Goal: Transaction & Acquisition: Obtain resource

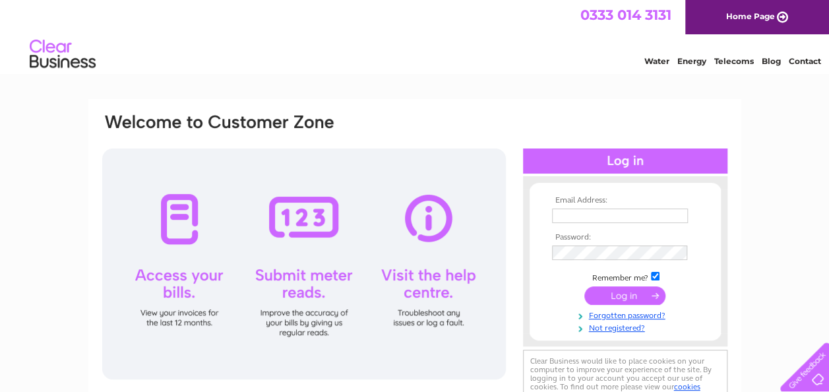
type input "ivyskitchenltd@gmail.com"
click at [606, 299] on input "submit" at bounding box center [624, 295] width 81 height 18
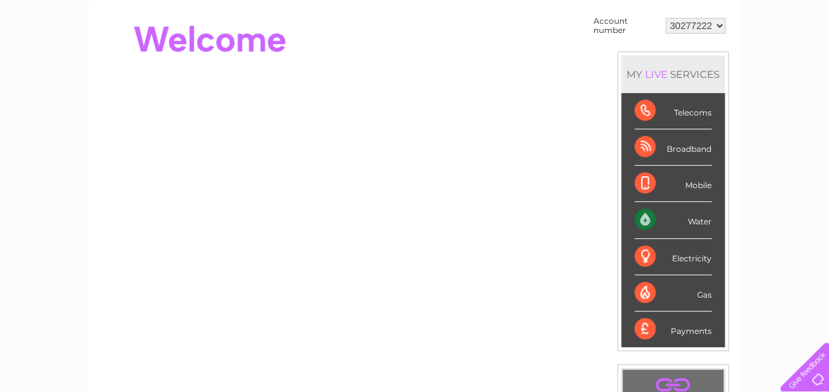
scroll to position [64, 0]
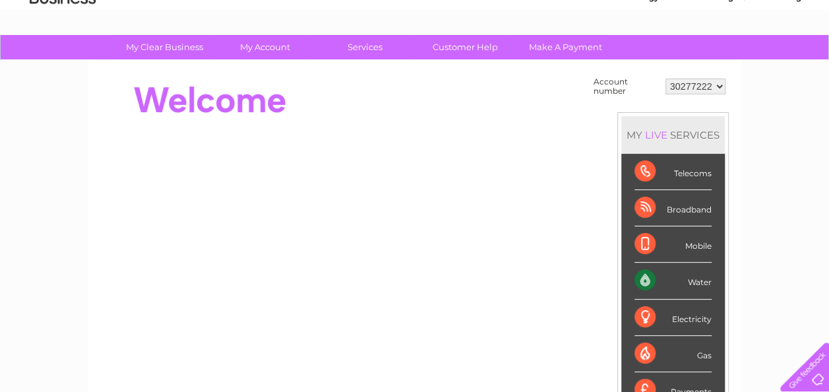
click at [537, 117] on div at bounding box center [341, 100] width 480 height 53
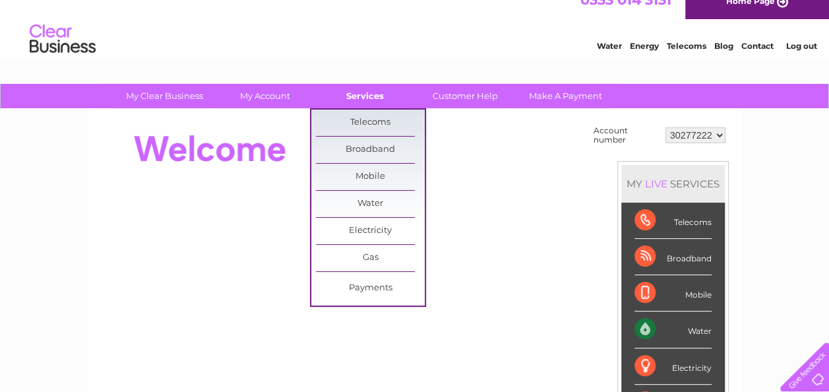
scroll to position [13, 0]
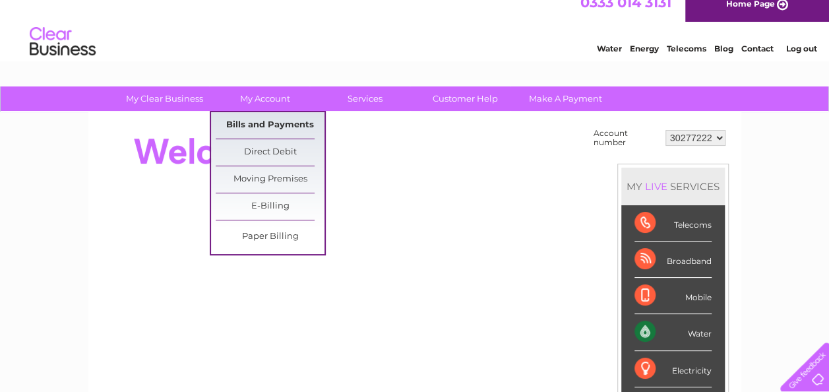
click at [274, 125] on link "Bills and Payments" at bounding box center [270, 125] width 109 height 26
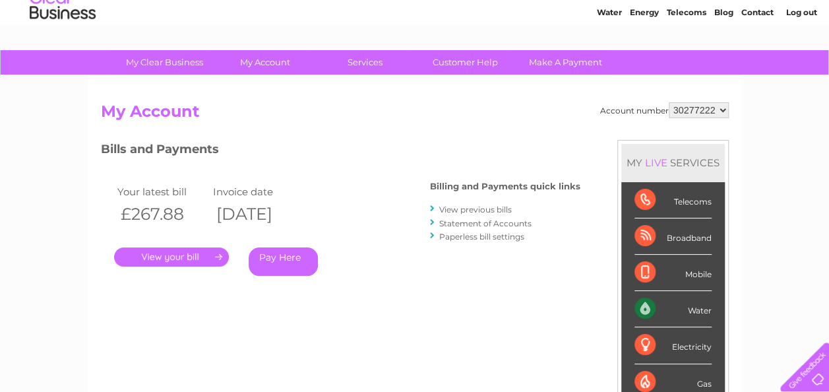
scroll to position [50, 0]
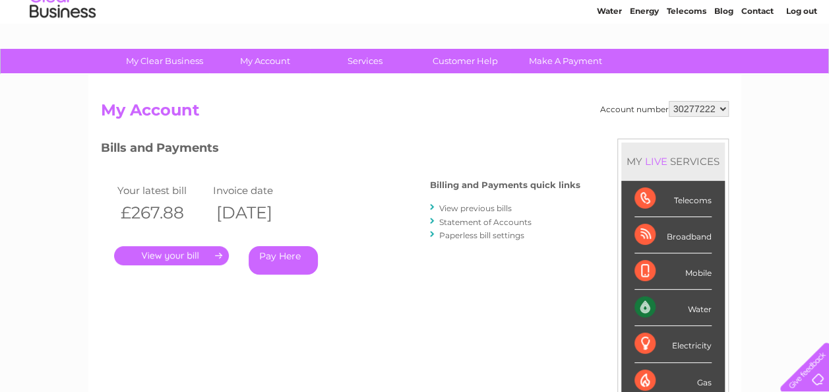
click at [480, 208] on link "View previous bills" at bounding box center [475, 208] width 73 height 10
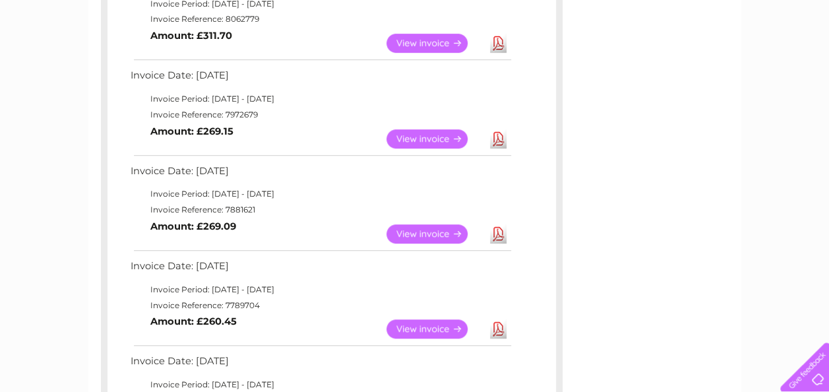
scroll to position [372, 0]
click at [420, 238] on link "View" at bounding box center [435, 233] width 97 height 19
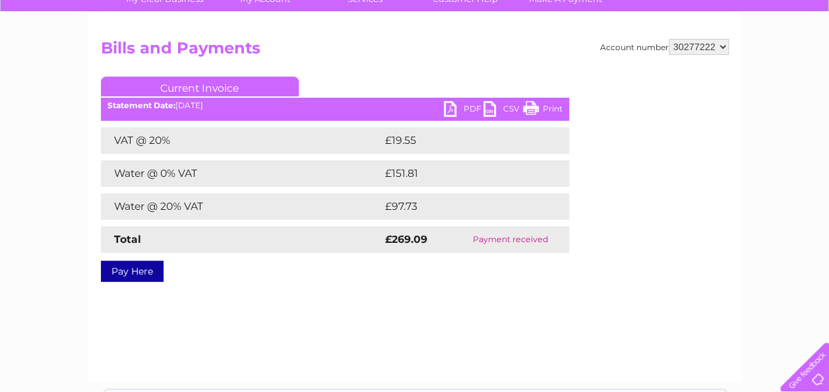
scroll to position [115, 0]
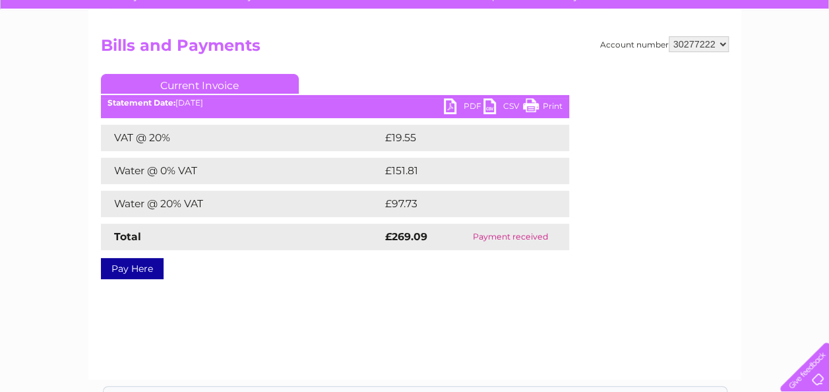
click at [460, 119] on div "Current Invoice PDF CSV Print Statement Date: 02/07/2025" at bounding box center [335, 174] width 468 height 200
click at [462, 118] on div "PDF CSV Print Statement Date: 02/07/2025" at bounding box center [335, 108] width 468 height 20
click at [470, 111] on link "PDF" at bounding box center [464, 107] width 40 height 19
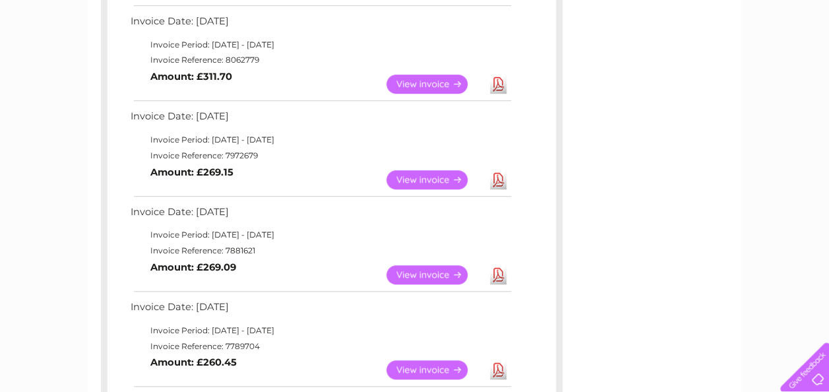
scroll to position [329, 0]
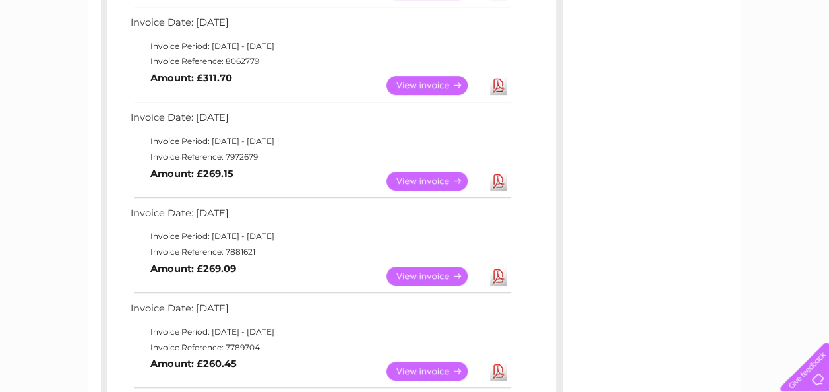
click at [441, 177] on link "View" at bounding box center [435, 181] width 97 height 19
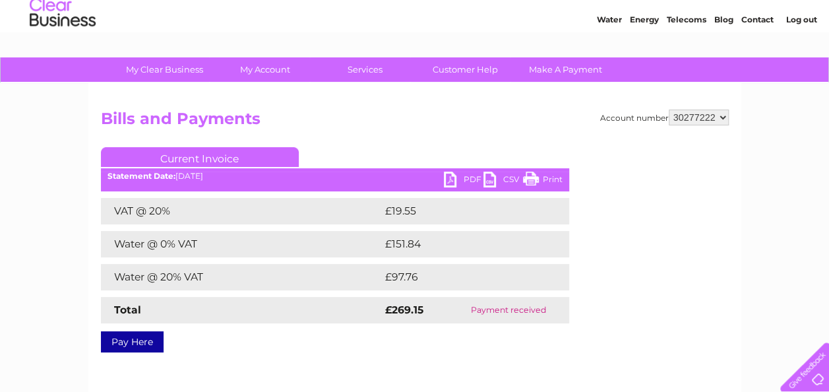
scroll to position [42, 0]
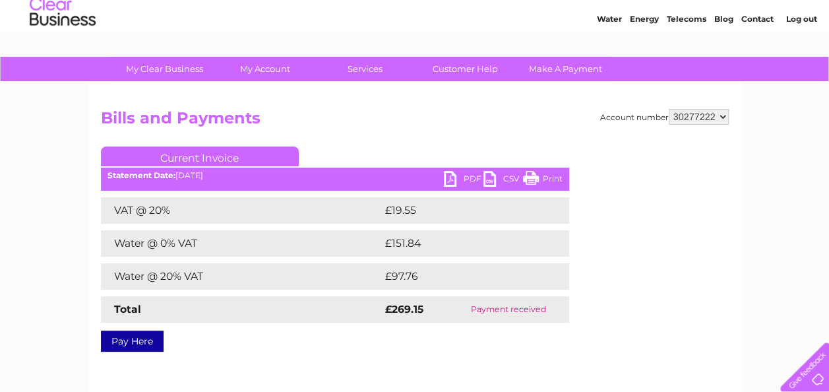
click at [452, 172] on link "PDF" at bounding box center [464, 180] width 40 height 19
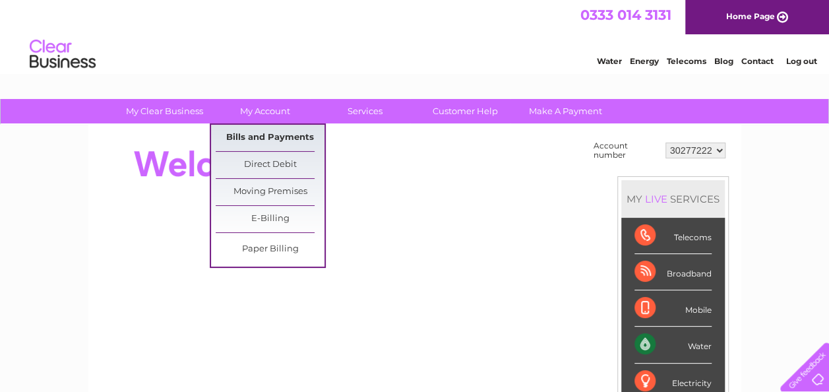
click at [289, 142] on link "Bills and Payments" at bounding box center [270, 138] width 109 height 26
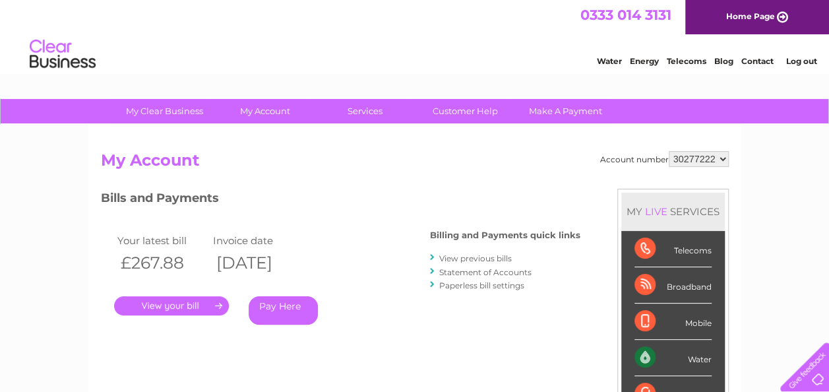
scroll to position [152, 0]
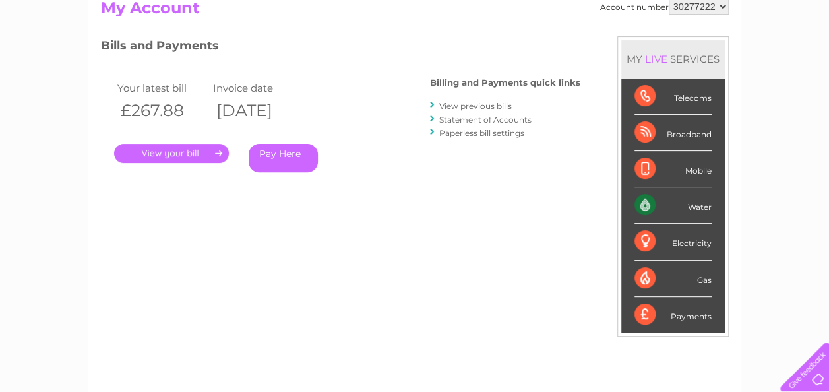
click at [480, 99] on li "View previous bills" at bounding box center [505, 105] width 150 height 13
click at [480, 102] on link "View previous bills" at bounding box center [475, 106] width 73 height 10
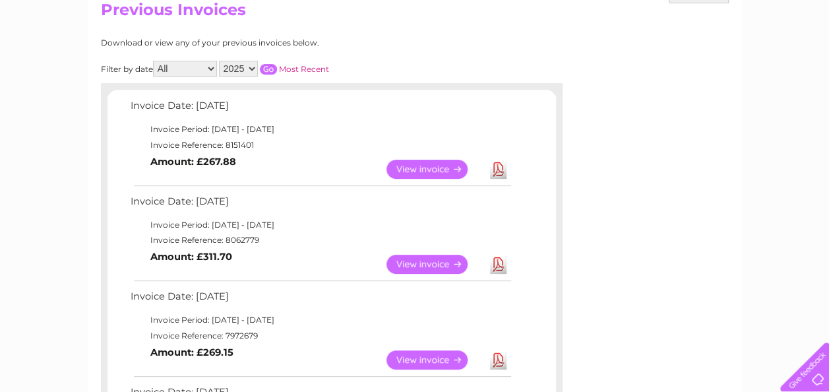
scroll to position [151, 0]
click at [405, 261] on link "View" at bounding box center [435, 263] width 97 height 19
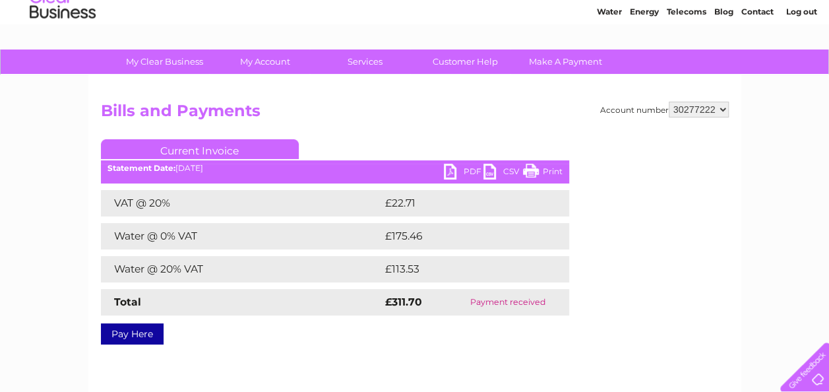
scroll to position [47, 0]
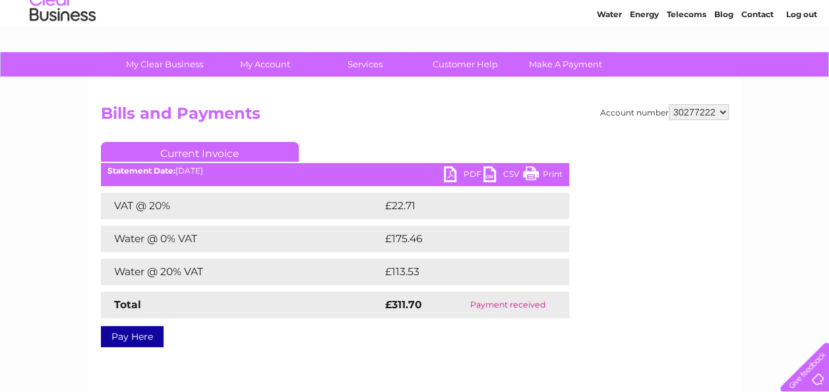
click at [458, 172] on link "PDF" at bounding box center [464, 175] width 40 height 19
